Goal: Task Accomplishment & Management: Manage account settings

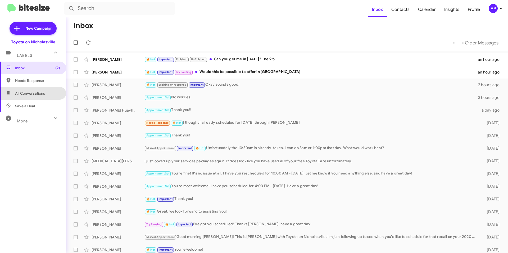
click at [35, 98] on span "All Conversations" at bounding box center [33, 93] width 66 height 13
type input "in:all-conversations"
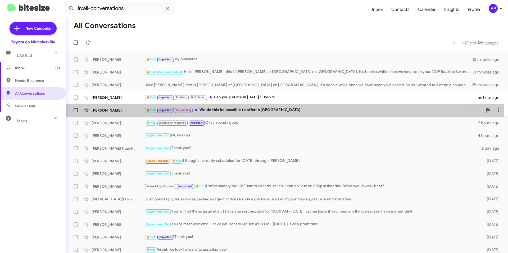
click at [282, 109] on div "🔥 Hot Important Try Pausing Would this be possible to offer in [GEOGRAPHIC_DATA]" at bounding box center [314, 110] width 338 height 6
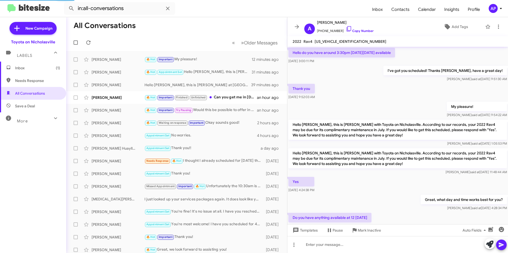
scroll to position [336, 0]
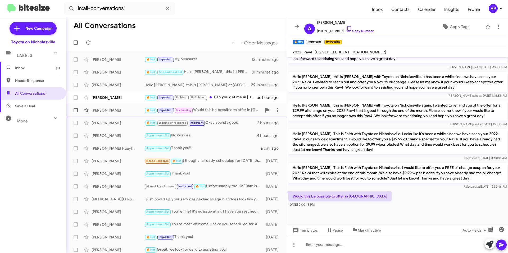
click at [76, 111] on span at bounding box center [76, 110] width 4 height 4
click at [76, 113] on input "checkbox" at bounding box center [75, 113] width 0 height 0
checkbox input "true"
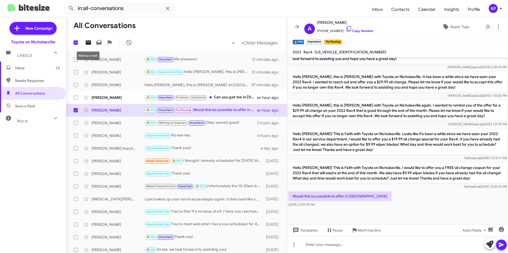
click at [87, 42] on icon at bounding box center [88, 42] width 6 height 6
click at [295, 25] on icon at bounding box center [297, 27] width 6 height 6
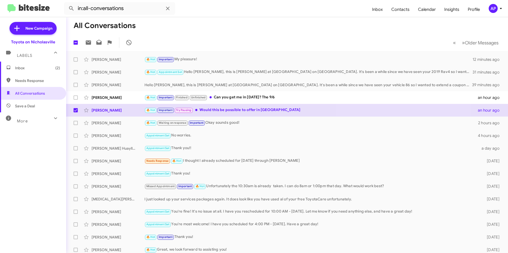
click at [292, 25] on mat-toolbar-row "All Conversations" at bounding box center [287, 25] width 442 height 17
click at [76, 43] on span at bounding box center [76, 43] width 4 height 4
click at [76, 45] on input "checkbox" at bounding box center [75, 45] width 0 height 0
checkbox input "true"
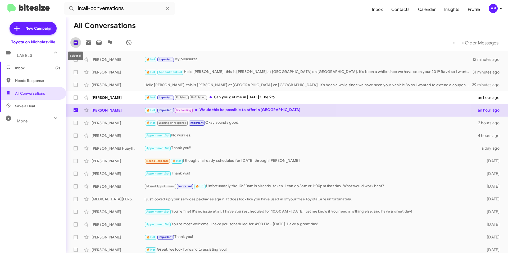
checkbox input "true"
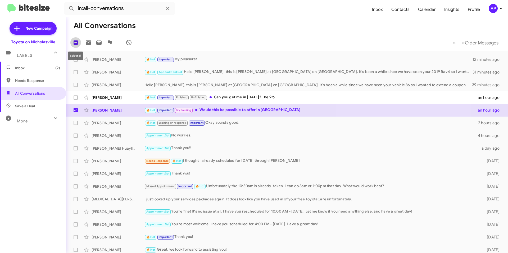
checkbox input "true"
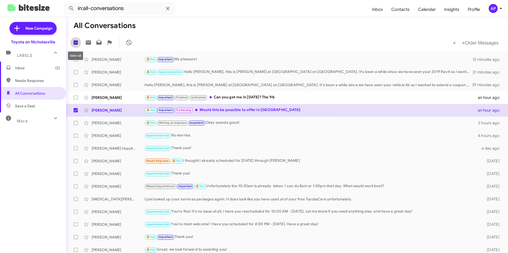
checkbox input "true"
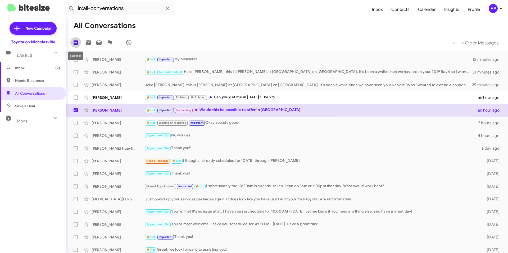
checkbox input "true"
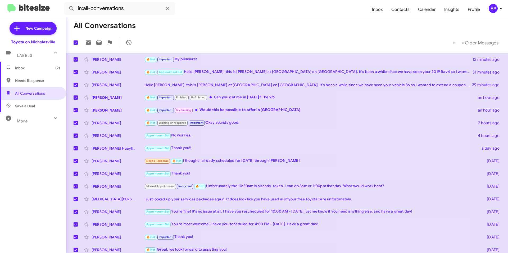
click at [76, 43] on span at bounding box center [76, 43] width 4 height 4
click at [76, 45] on input "checkbox" at bounding box center [75, 45] width 0 height 0
checkbox input "false"
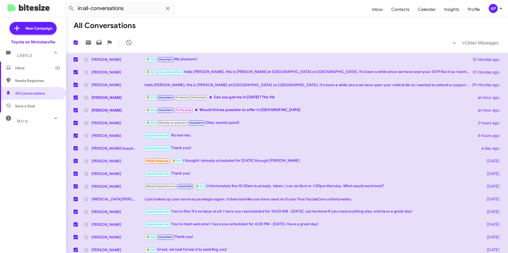
checkbox input "false"
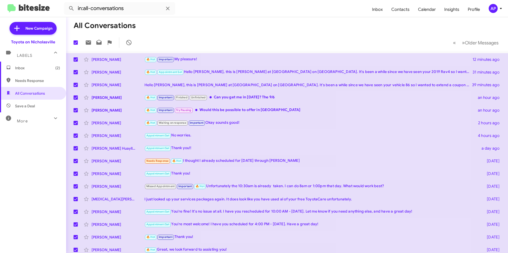
checkbox input "false"
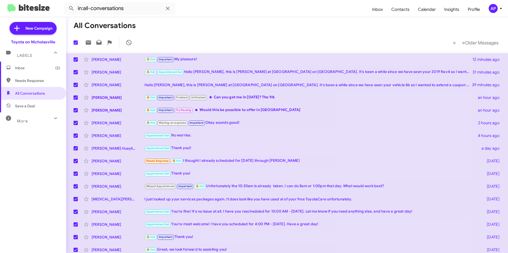
checkbox input "false"
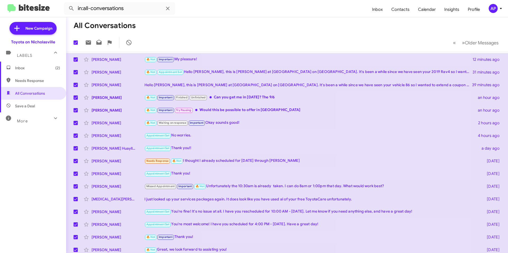
checkbox input "false"
